Goal: Information Seeking & Learning: Learn about a topic

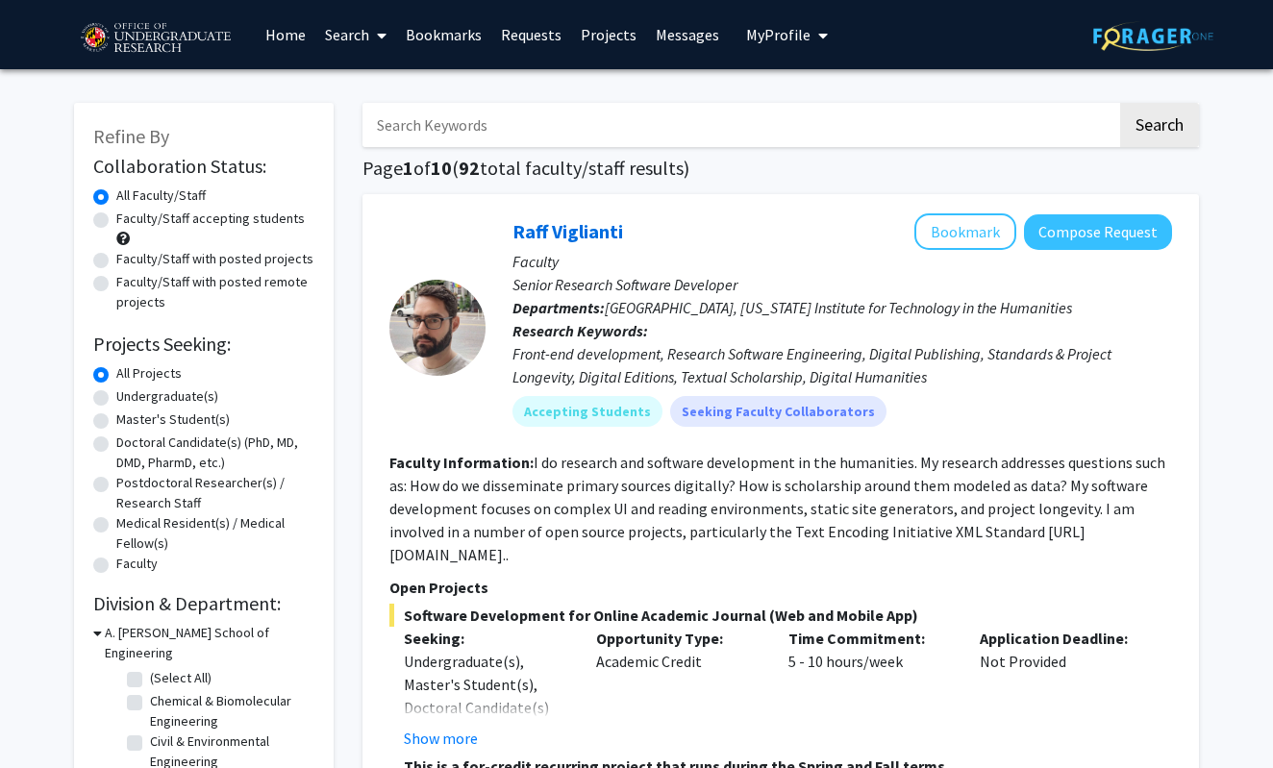
click at [695, 42] on link "Messages" at bounding box center [687, 34] width 83 height 67
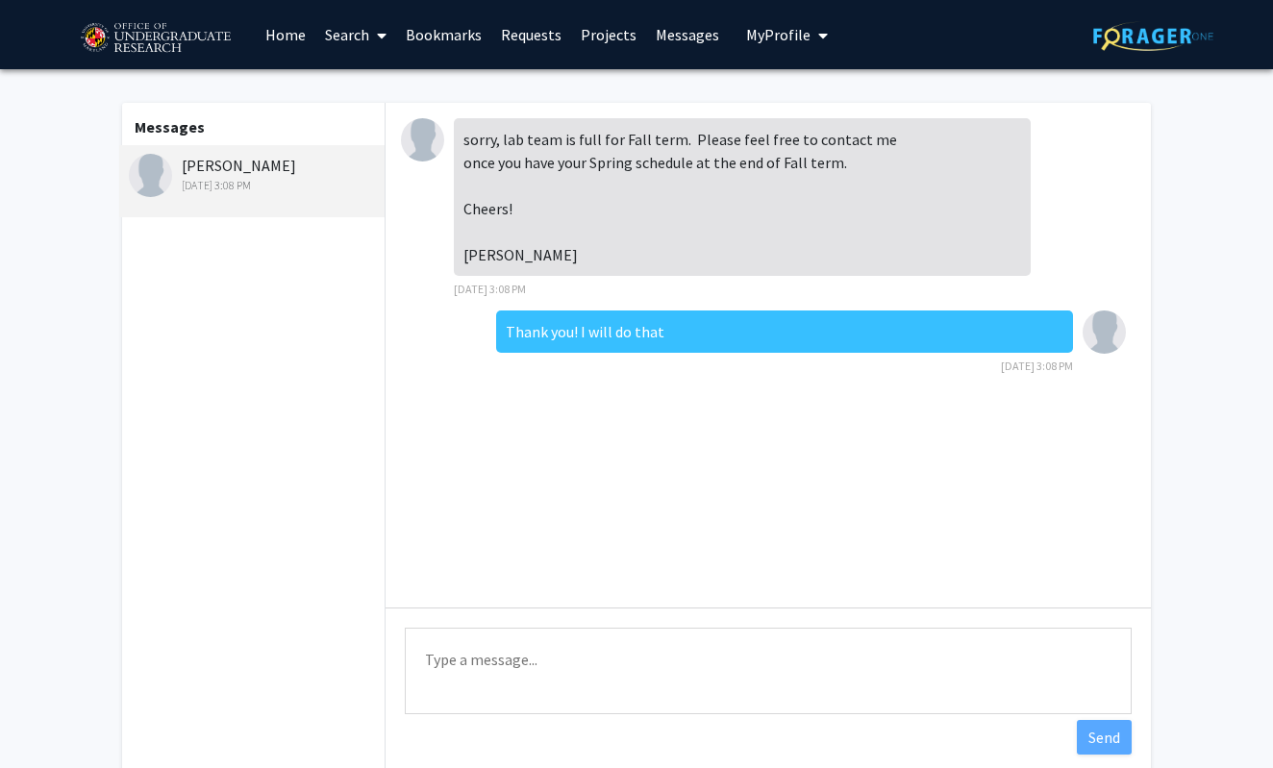
click at [290, 31] on link "Home" at bounding box center [286, 34] width 60 height 67
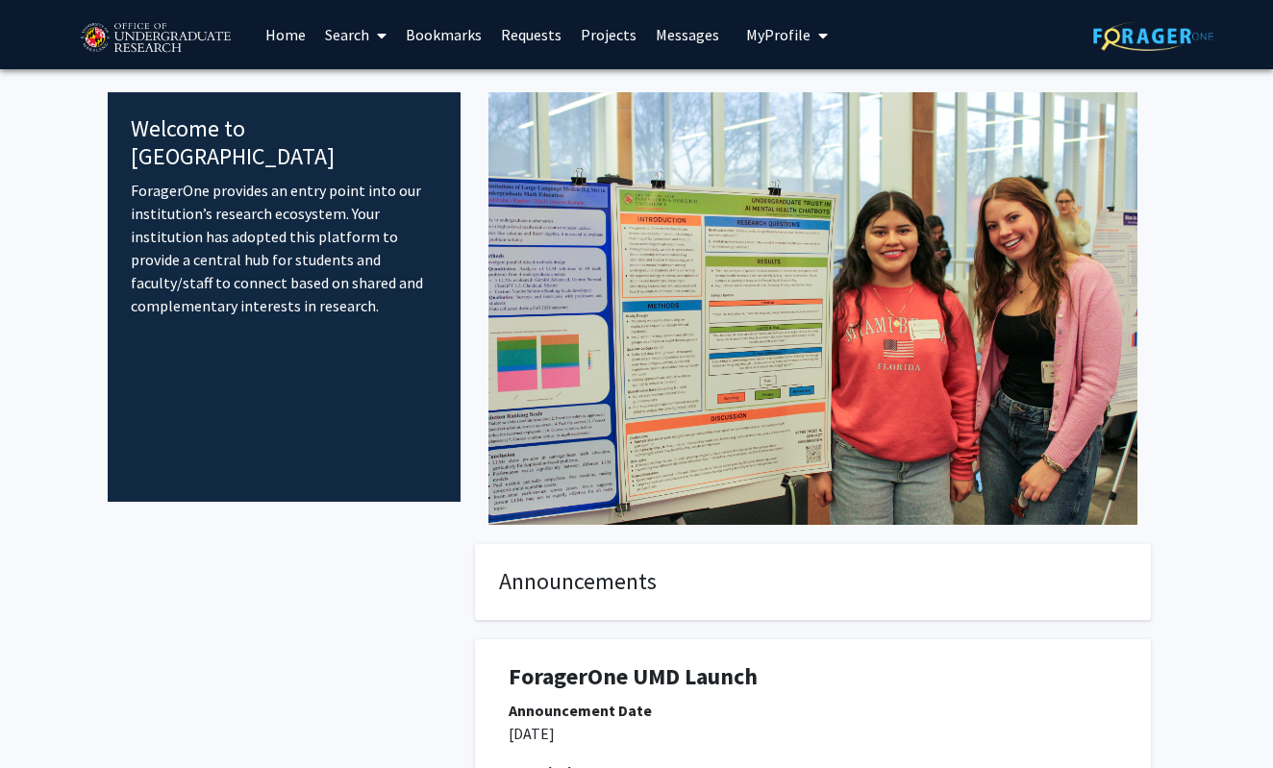
click at [365, 38] on link "Search" at bounding box center [355, 34] width 81 height 67
click at [371, 81] on span "Faculty/Staff" at bounding box center [385, 88] width 141 height 38
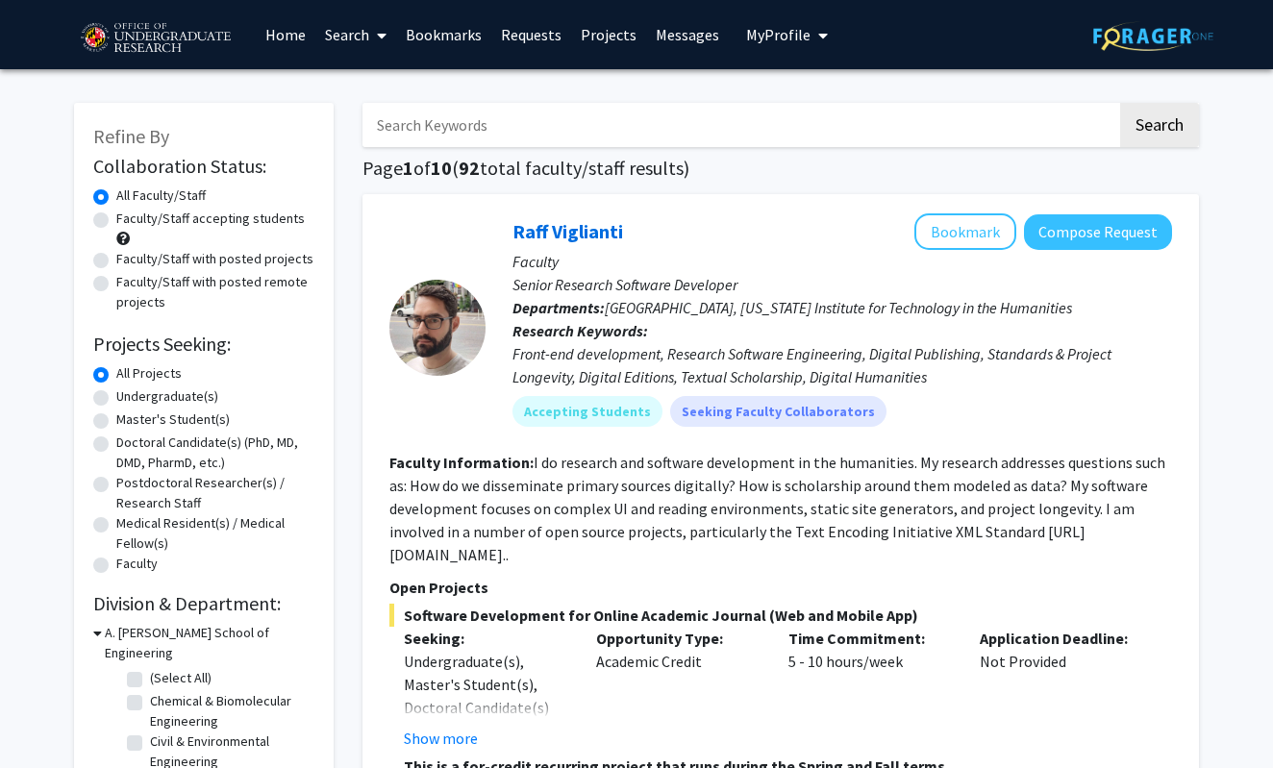
click at [182, 397] on label "Undergraduate(s)" at bounding box center [167, 397] width 102 height 20
click at [129, 397] on input "Undergraduate(s)" at bounding box center [122, 393] width 13 height 13
radio input "true"
click at [240, 221] on label "Faculty/Staff accepting students" at bounding box center [210, 219] width 189 height 20
click at [129, 221] on input "Faculty/Staff accepting students" at bounding box center [122, 215] width 13 height 13
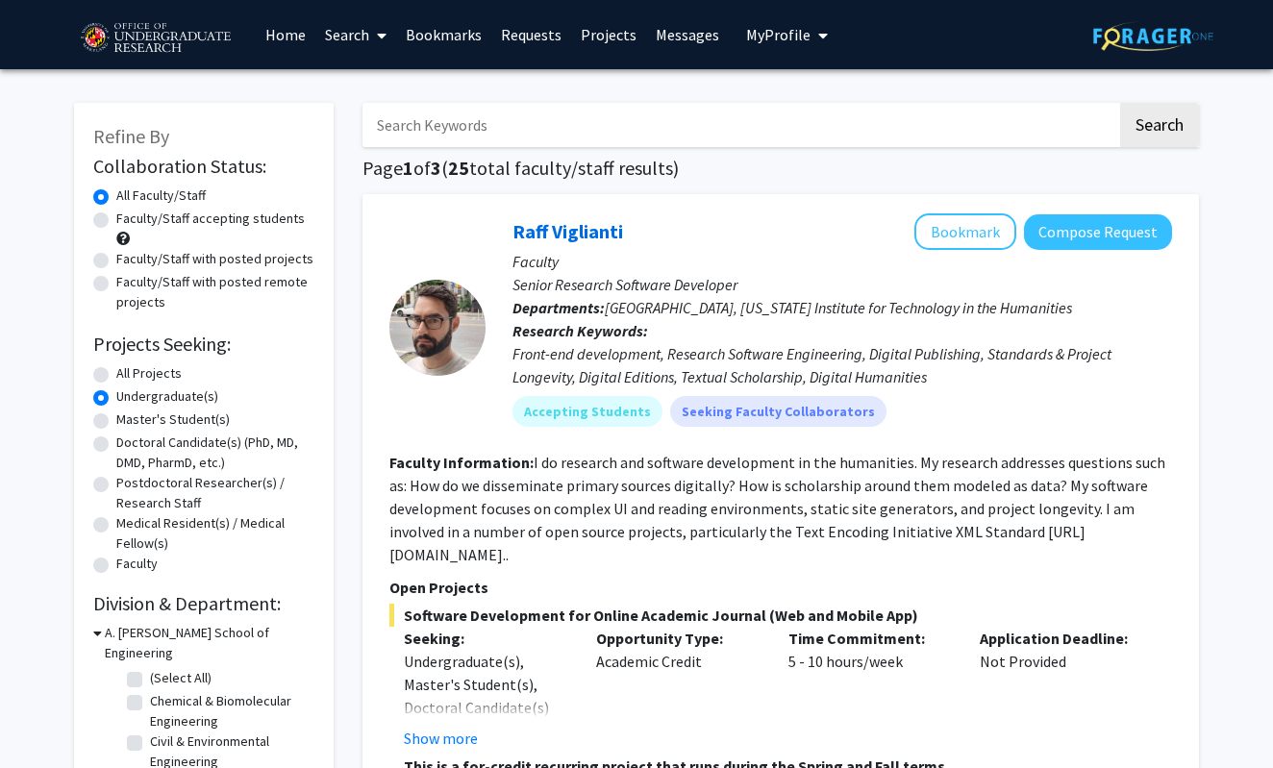
radio input "true"
click at [223, 290] on label "Faculty/Staff with posted remote projects" at bounding box center [215, 292] width 198 height 40
click at [129, 285] on input "Faculty/Staff with posted remote projects" at bounding box center [122, 278] width 13 height 13
radio input "true"
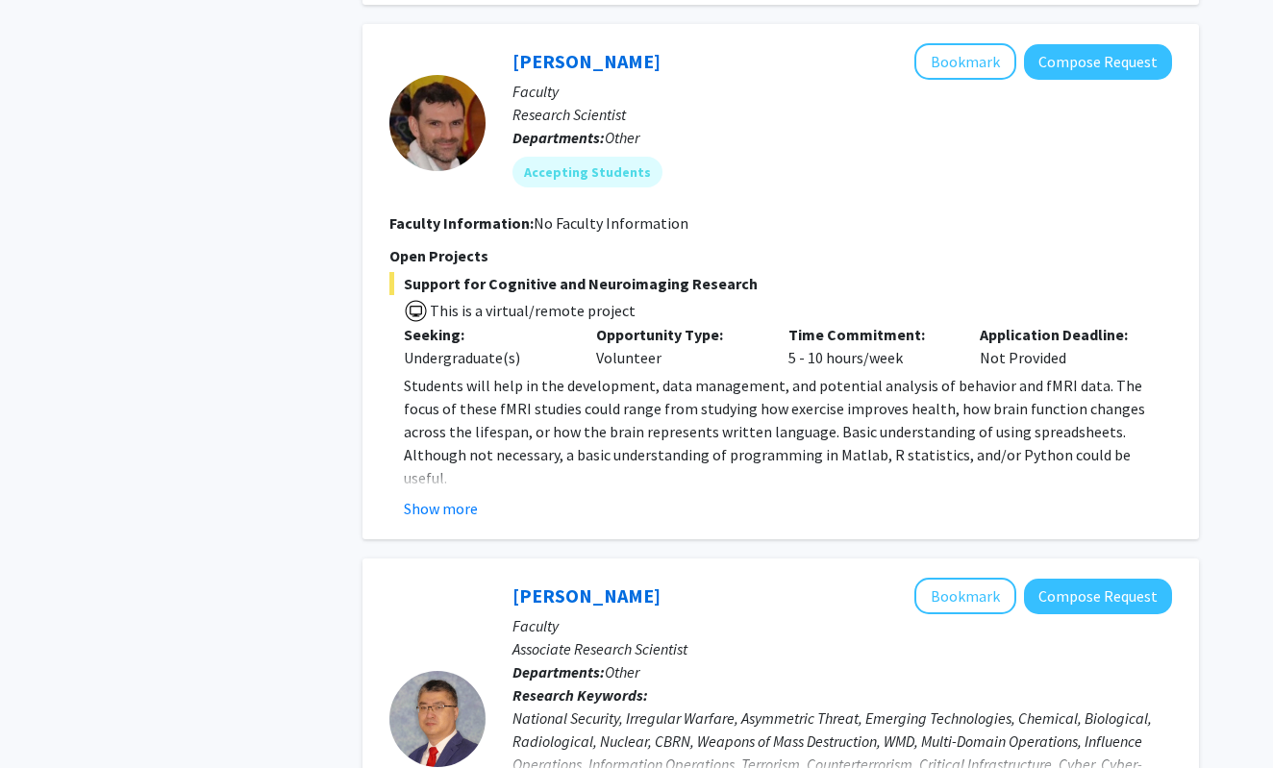
scroll to position [2560, 0]
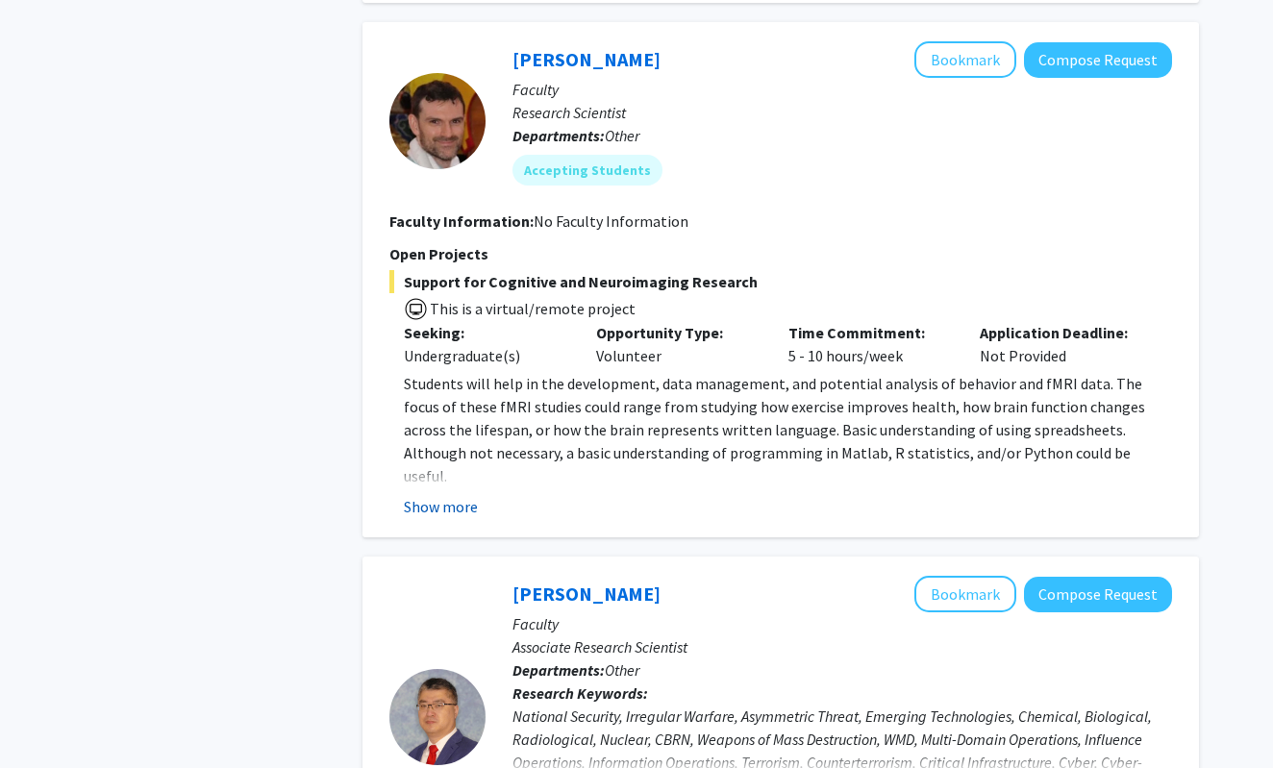
click at [465, 495] on button "Show more" at bounding box center [441, 506] width 74 height 23
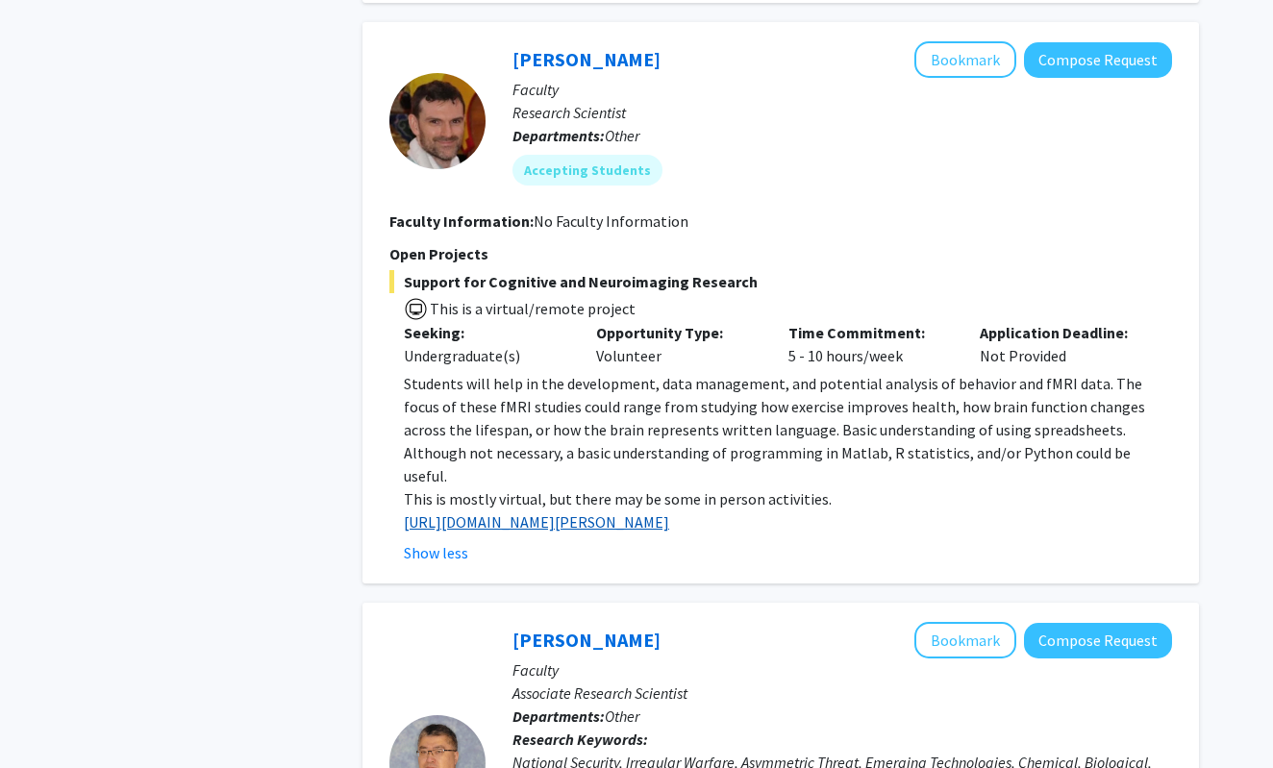
click at [619, 513] on link "[URL][DOMAIN_NAME][PERSON_NAME]" at bounding box center [536, 522] width 265 height 19
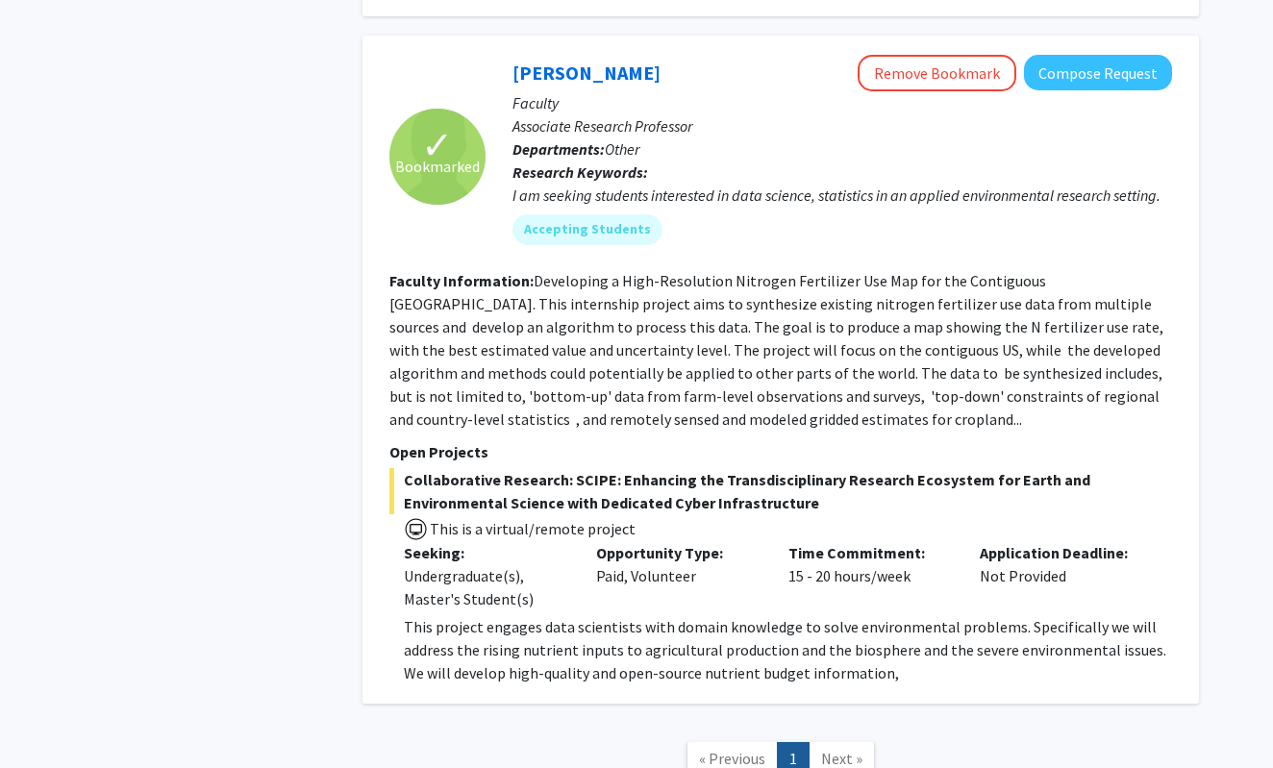
scroll to position [3972, 0]
